Goal: Use online tool/utility: Utilize a website feature to perform a specific function

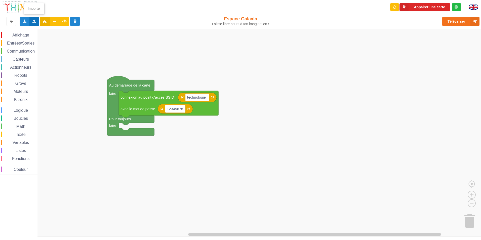
click at [34, 21] on icon at bounding box center [34, 21] width 4 height 3
click at [61, 30] on span "Importer un assemblage de blocs" at bounding box center [69, 31] width 52 height 4
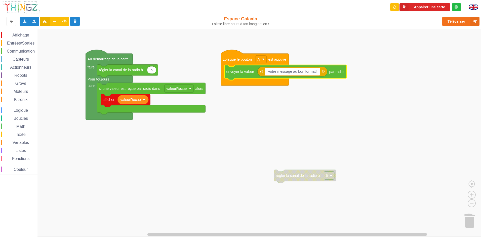
click at [314, 73] on input "votre message au bon format!" at bounding box center [291, 72] width 55 height 8
click at [318, 72] on input "votre message au bon format!" at bounding box center [291, 72] width 55 height 8
type input "v"
type input "t"
type input "j"
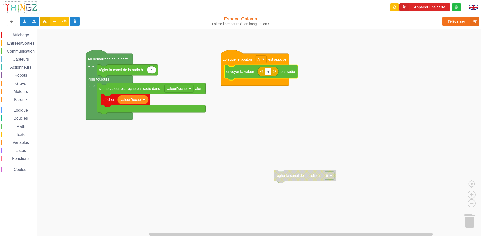
type input "j"
type input "t"
type input "cc les bg"
click at [283, 75] on rect "Espace de travail de Blocky" at bounding box center [273, 72] width 19 height 8
type input "c"
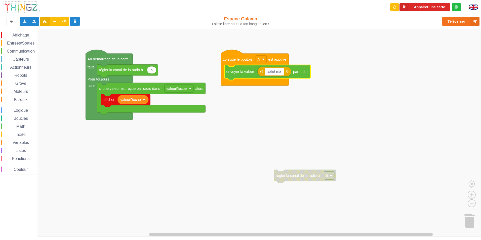
click at [283, 72] on input "salut ma" at bounding box center [273, 72] width 19 height 8
type input "salut ma biche"
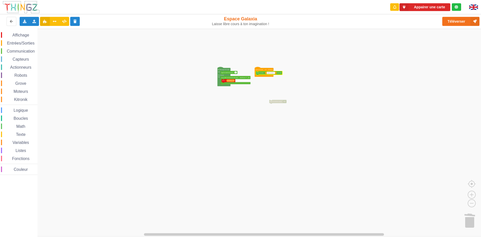
click at [274, 73] on rect "Espace de travail de Blocky" at bounding box center [270, 73] width 8 height 2
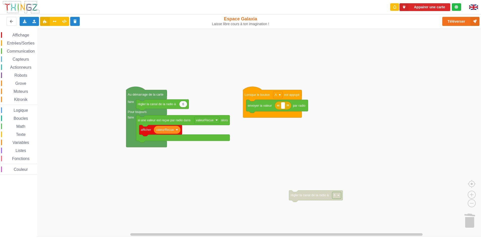
click at [264, 132] on div "Affichage Entrées/Sorties Communication Capteurs Actionneurs Robots Grove Moteu…" at bounding box center [242, 133] width 484 height 208
click at [285, 107] on rect "Espace de travail de Blocky" at bounding box center [283, 105] width 4 height 7
type input "sa va les copain"
click at [479, 1] on div at bounding box center [474, 7] width 19 height 14
click at [480, 9] on div at bounding box center [474, 7] width 19 height 14
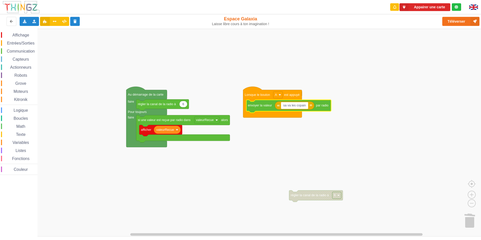
click at [477, 8] on img at bounding box center [473, 7] width 9 height 5
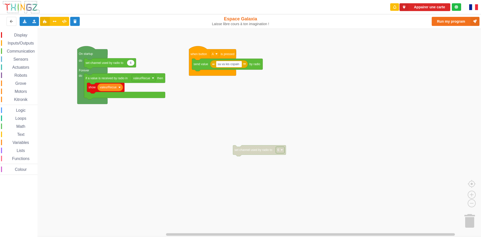
click at [480, 6] on div at bounding box center [474, 7] width 19 height 14
click at [474, 6] on img at bounding box center [473, 7] width 9 height 6
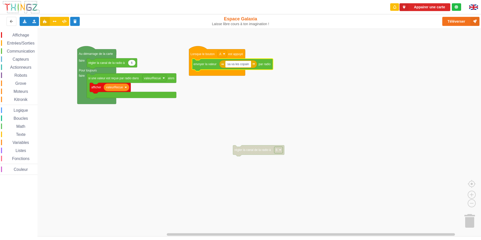
click at [248, 64] on input "sa va les copain" at bounding box center [238, 64] width 26 height 7
type input "sa va les copain"
click at [249, 66] on rect "Espace de travail de Blocky" at bounding box center [238, 64] width 27 height 7
click at [250, 63] on input "sa va les copain" at bounding box center [238, 64] width 27 height 7
type input "s"
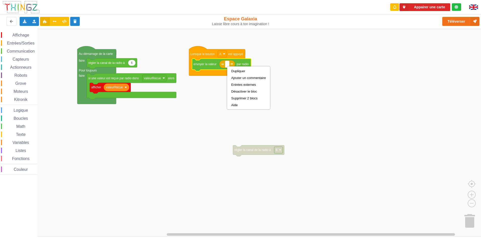
click at [226, 64] on rect "Espace de travail de Blocky" at bounding box center [227, 64] width 4 height 7
click at [227, 64] on input at bounding box center [227, 64] width 4 height 7
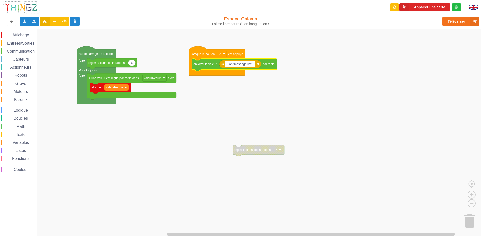
click at [232, 64] on input "Ilot2:message:ilot1" at bounding box center [240, 64] width 30 height 7
click at [233, 65] on input "Ilot2:message:ilot1" at bounding box center [240, 64] width 30 height 7
click at [253, 64] on input "Ilot4:message:ilot1" at bounding box center [240, 64] width 30 height 7
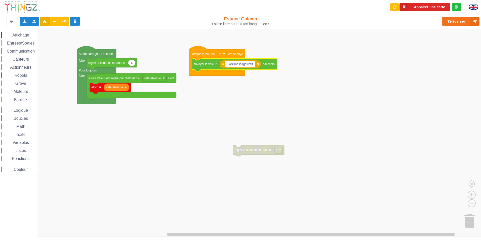
click at [246, 64] on input "Ilot4:message:ilot3" at bounding box center [240, 64] width 30 height 7
type input "Ilot4:salut:ilot3"
click at [248, 63] on input "Ilot4:salut:ilot3" at bounding box center [237, 64] width 24 height 7
click at [314, 103] on rect "Espace de travail de Blocky" at bounding box center [242, 133] width 484 height 208
